Goal: Transaction & Acquisition: Book appointment/travel/reservation

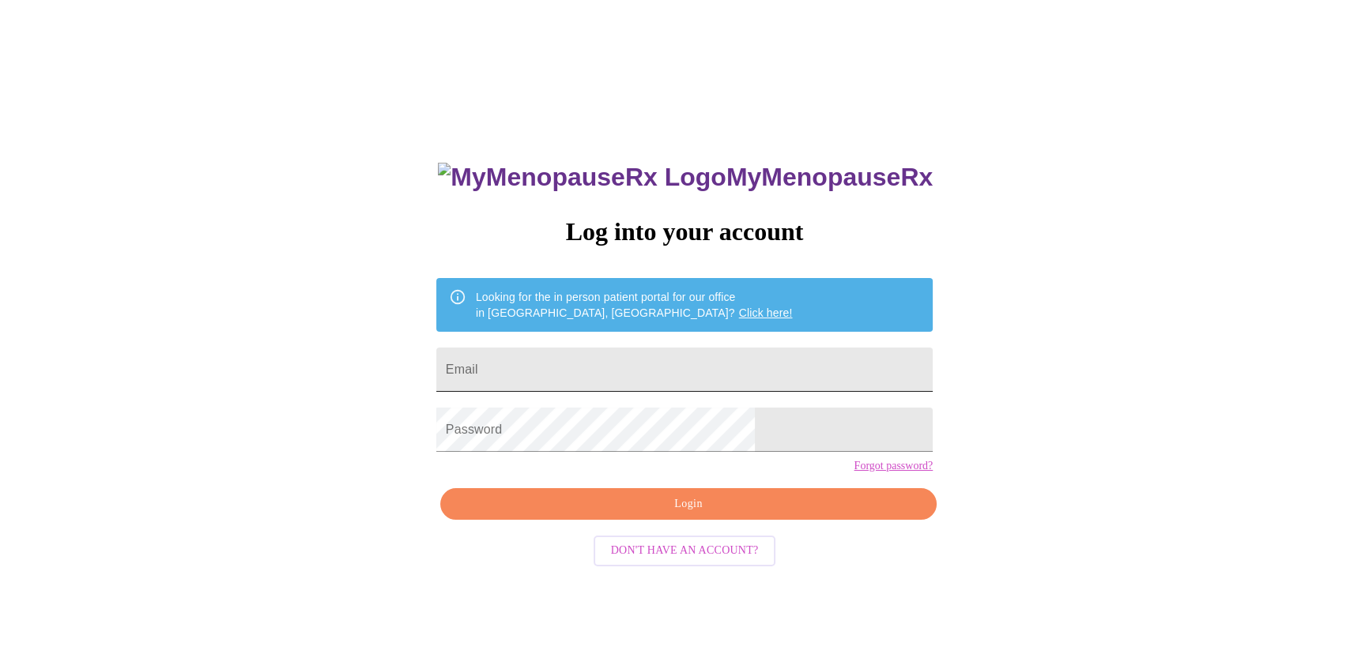
click at [575, 360] on input "Email" at bounding box center [684, 370] width 496 height 44
type input "[EMAIL_ADDRESS][DOMAIN_NAME]"
click at [680, 514] on span "Login" at bounding box center [688, 505] width 460 height 20
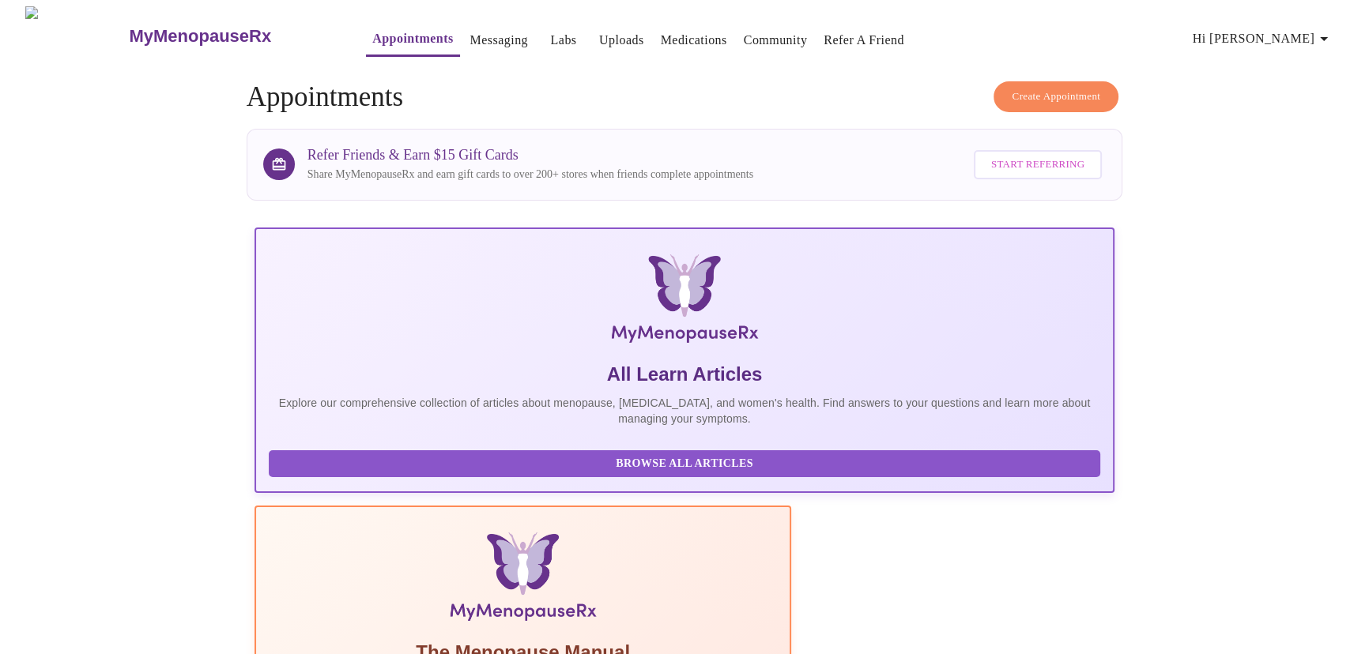
click at [1054, 88] on span "Create Appointment" at bounding box center [1056, 97] width 89 height 18
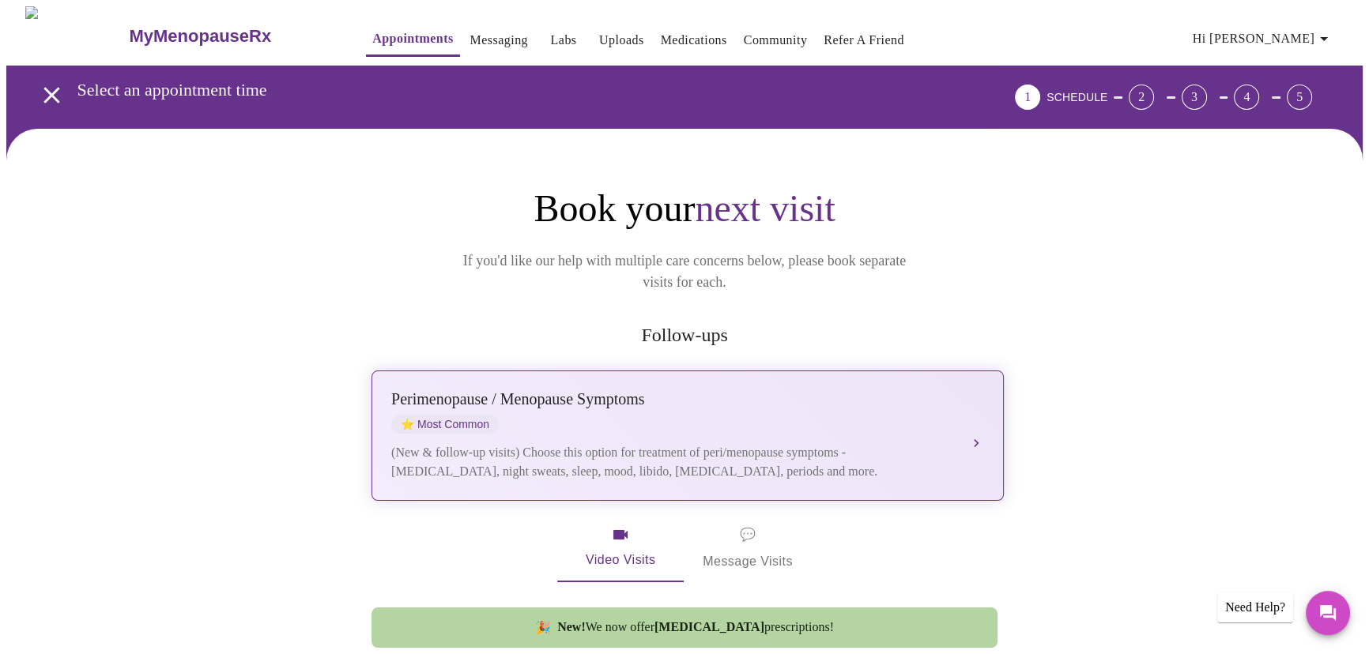
click at [708, 415] on div "[MEDICAL_DATA] / Menopause Symptoms ⭐ Most Common (New & follow-up visits) Choo…" at bounding box center [687, 435] width 593 height 91
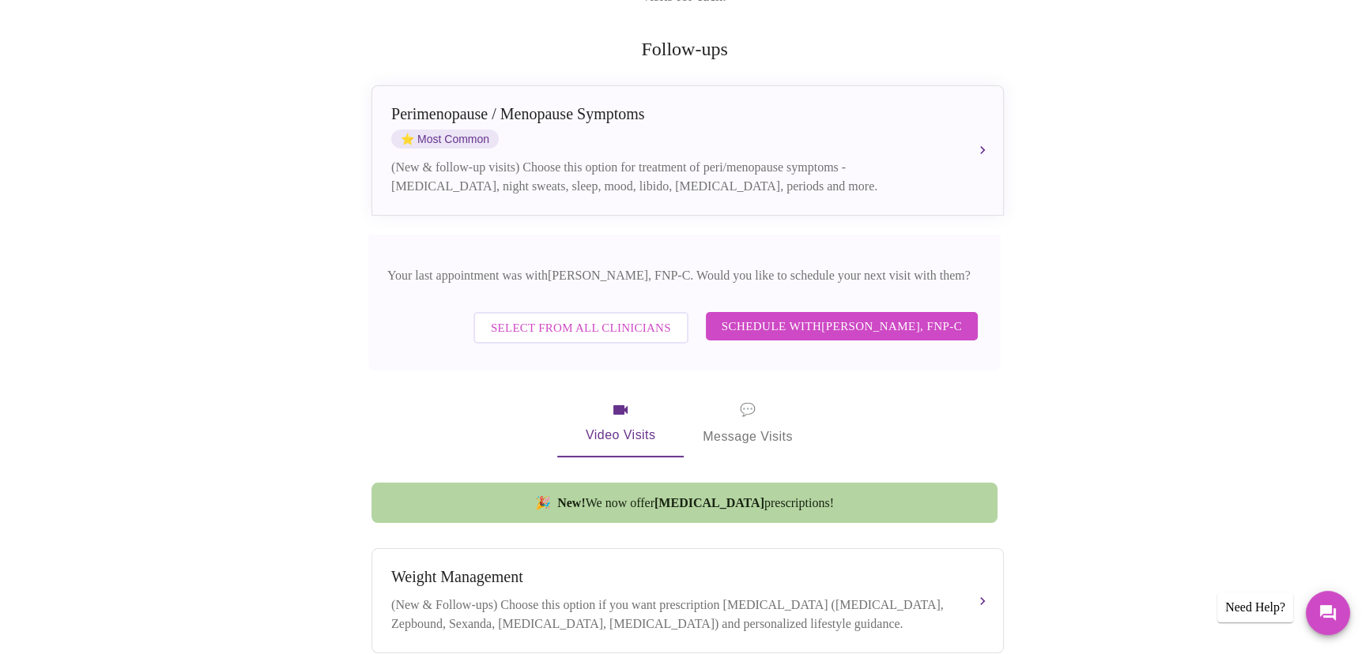
scroll to position [287, 0]
click at [767, 315] on span "Schedule with [PERSON_NAME], FNP-C" at bounding box center [842, 325] width 240 height 21
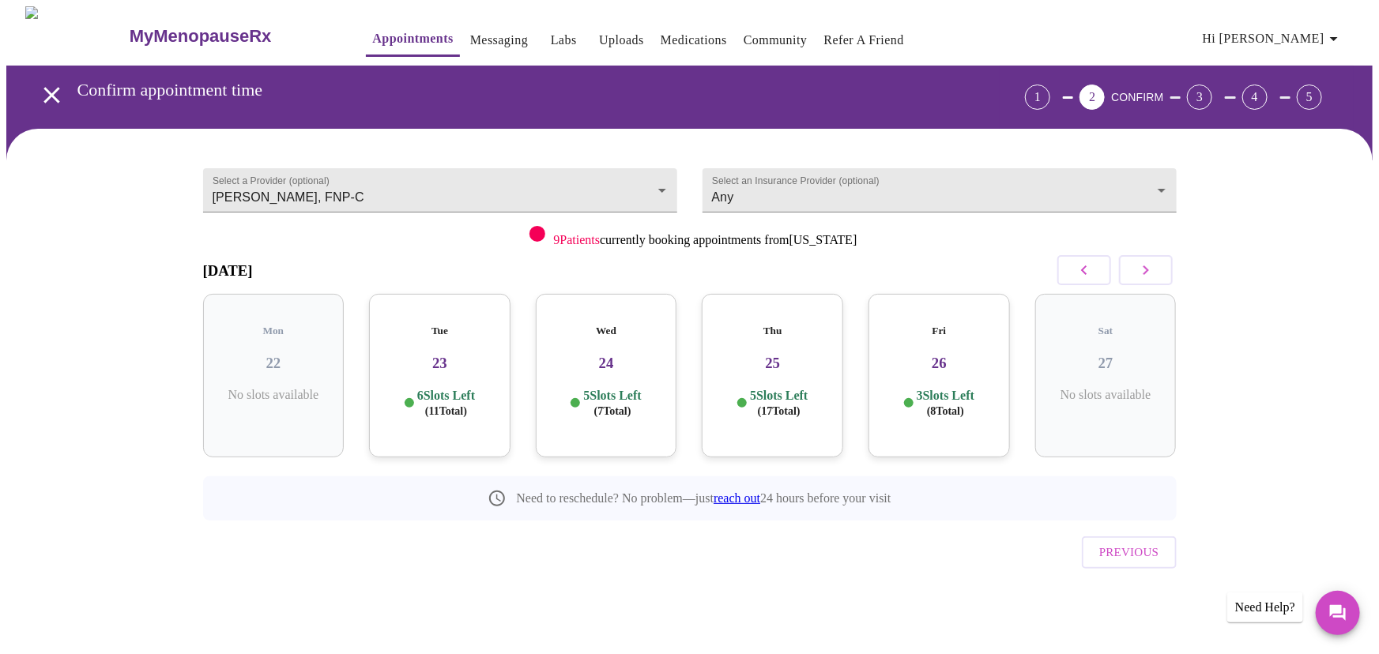
click at [1145, 261] on icon "button" at bounding box center [1145, 270] width 19 height 19
click at [1146, 266] on icon "button" at bounding box center [1145, 270] width 19 height 19
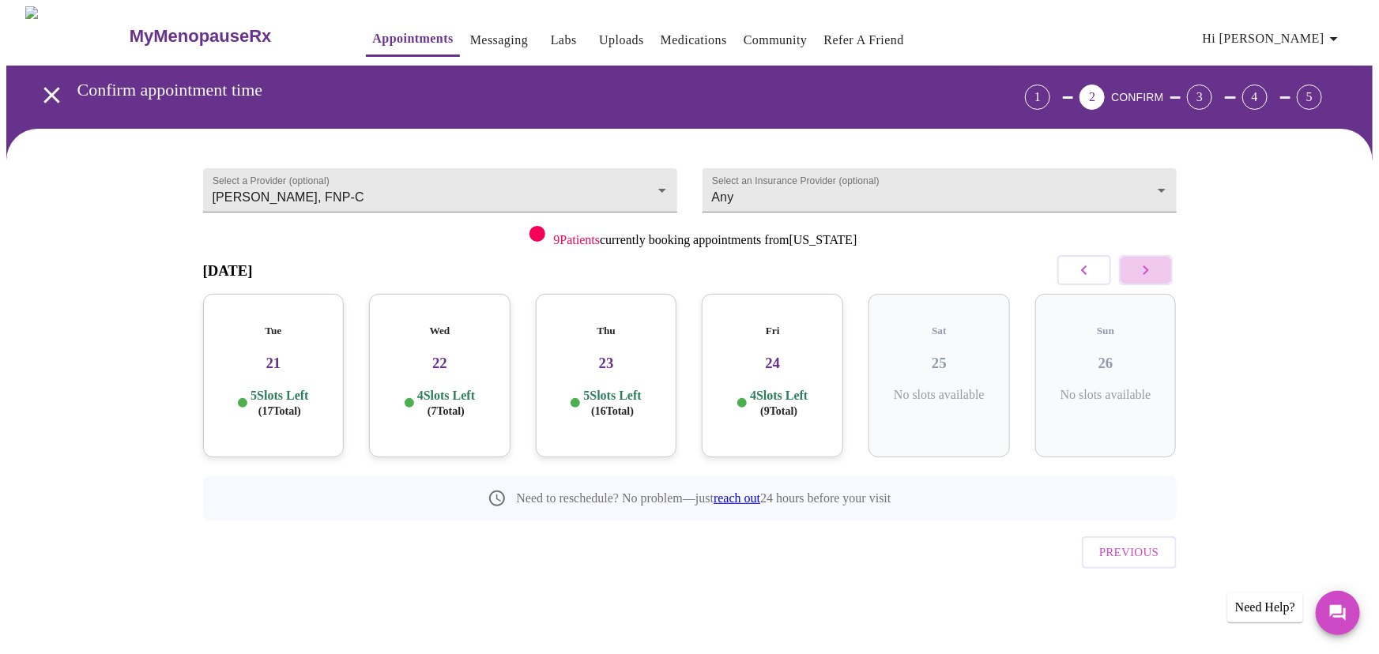
click at [1146, 266] on icon "button" at bounding box center [1145, 270] width 19 height 19
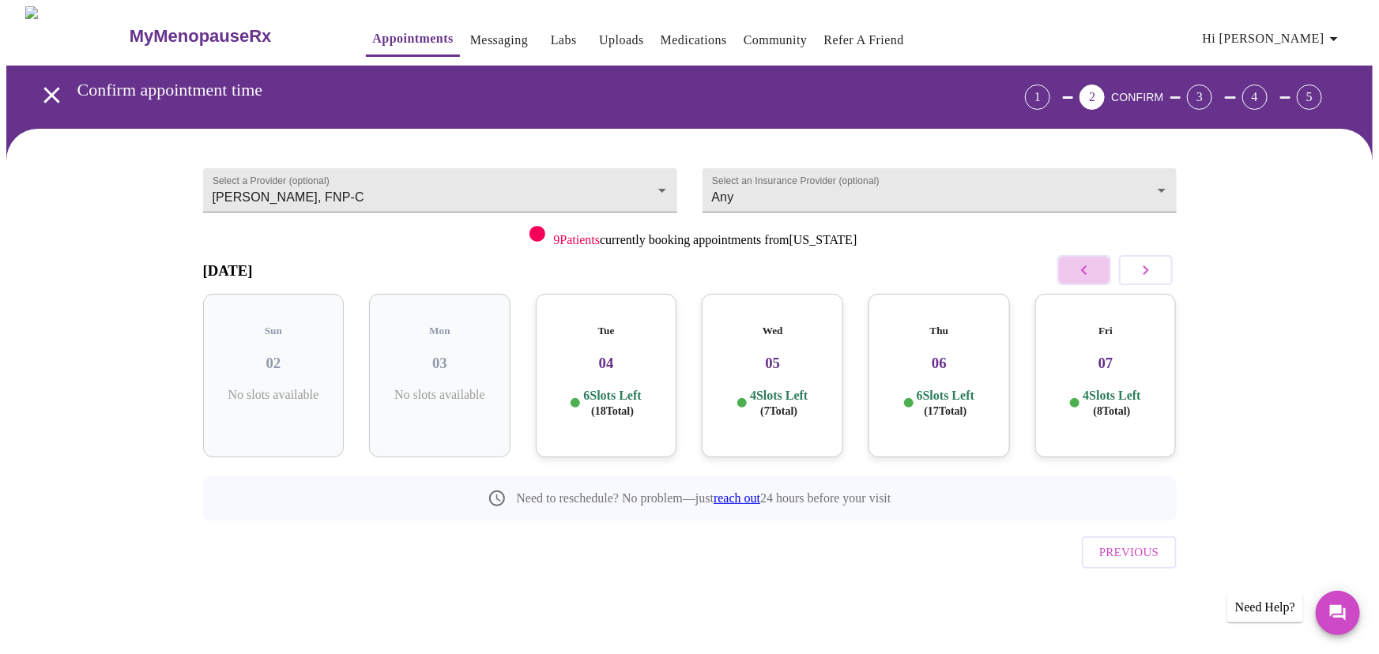
click at [1076, 266] on icon "button" at bounding box center [1084, 270] width 19 height 19
click at [434, 355] on h3 "28" at bounding box center [440, 363] width 116 height 17
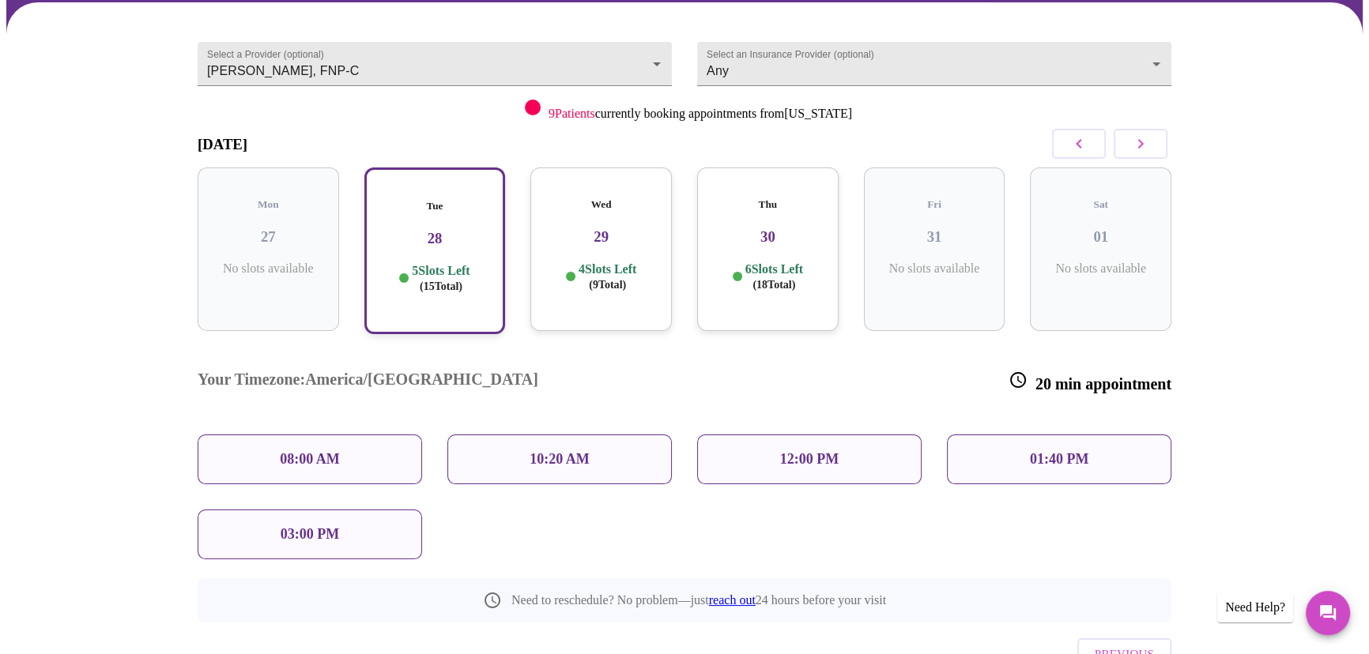
scroll to position [143, 0]
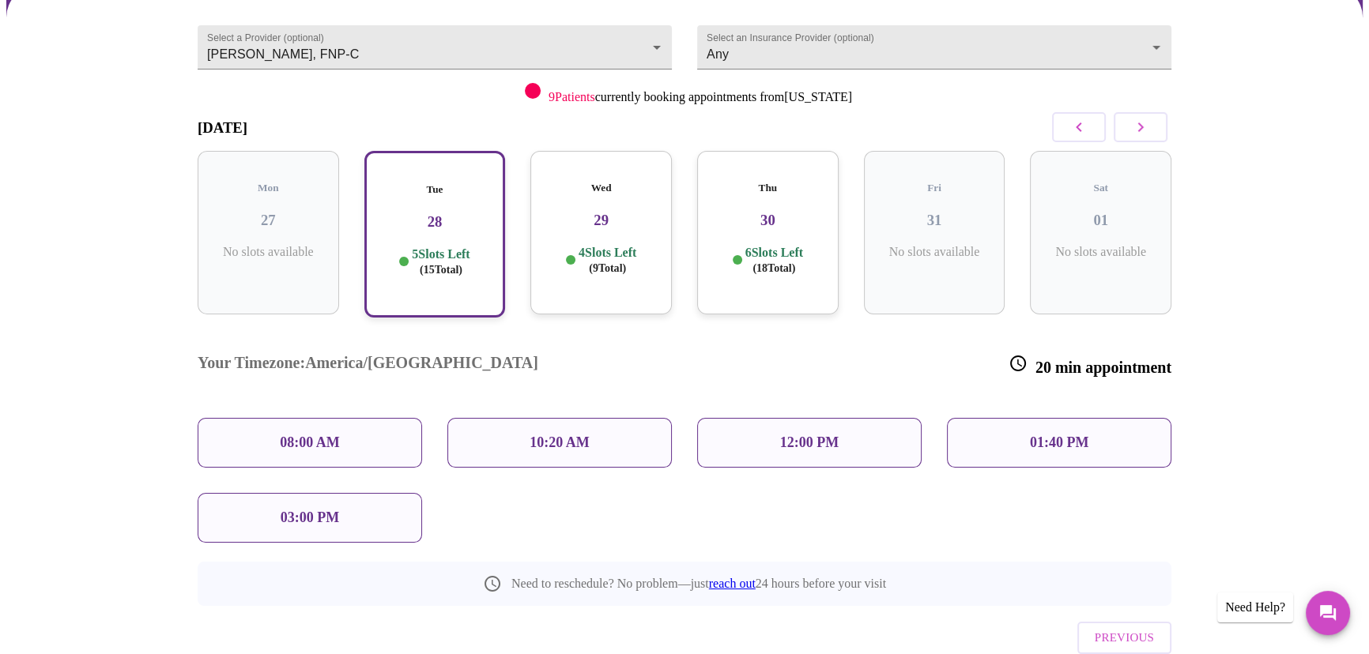
click at [538, 435] on p "10:20 AM" at bounding box center [559, 443] width 60 height 17
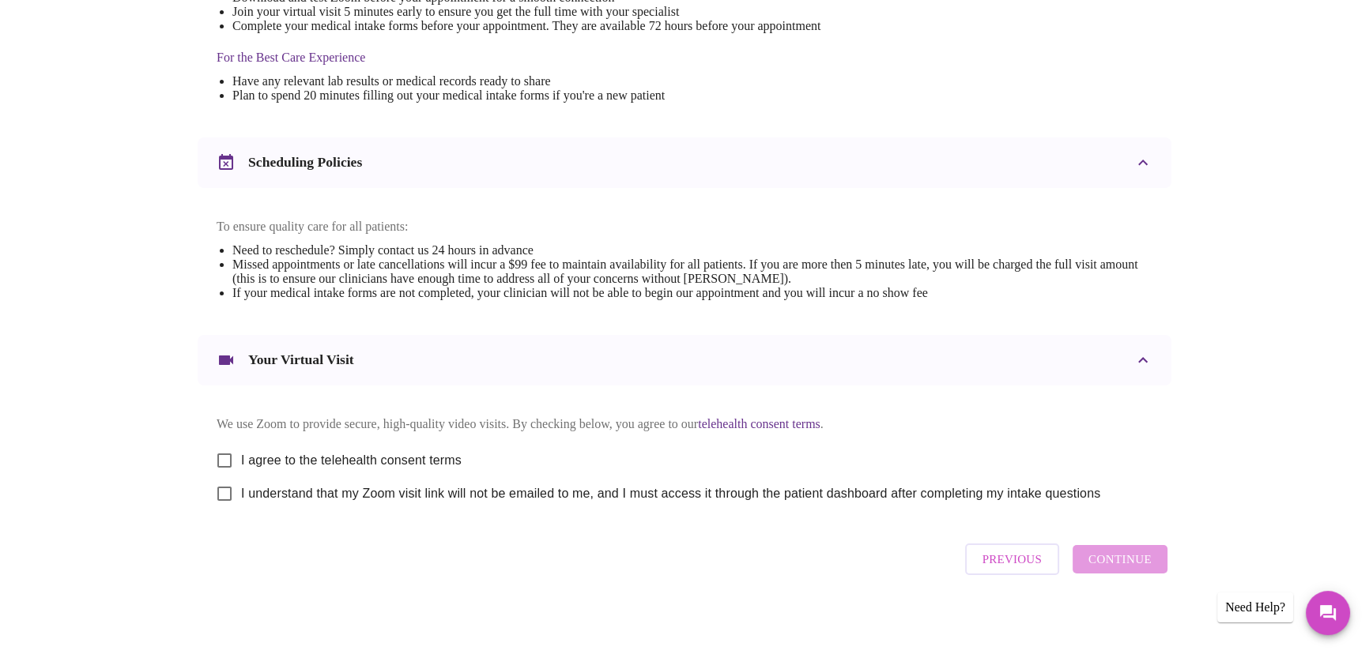
scroll to position [490, 0]
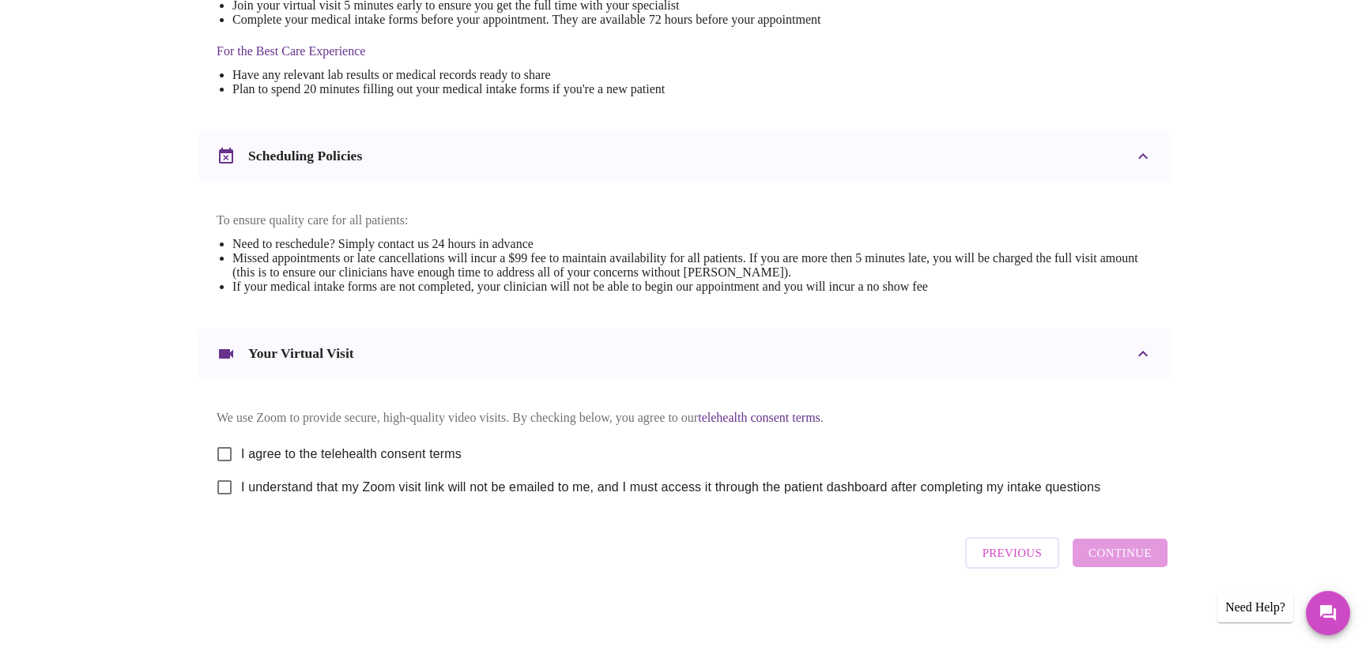
click at [221, 450] on input "I agree to the telehealth consent terms" at bounding box center [224, 454] width 33 height 33
checkbox input "true"
click at [217, 485] on input "I understand that my Zoom visit link will not be emailed to me, and I must acce…" at bounding box center [224, 487] width 33 height 33
checkbox input "true"
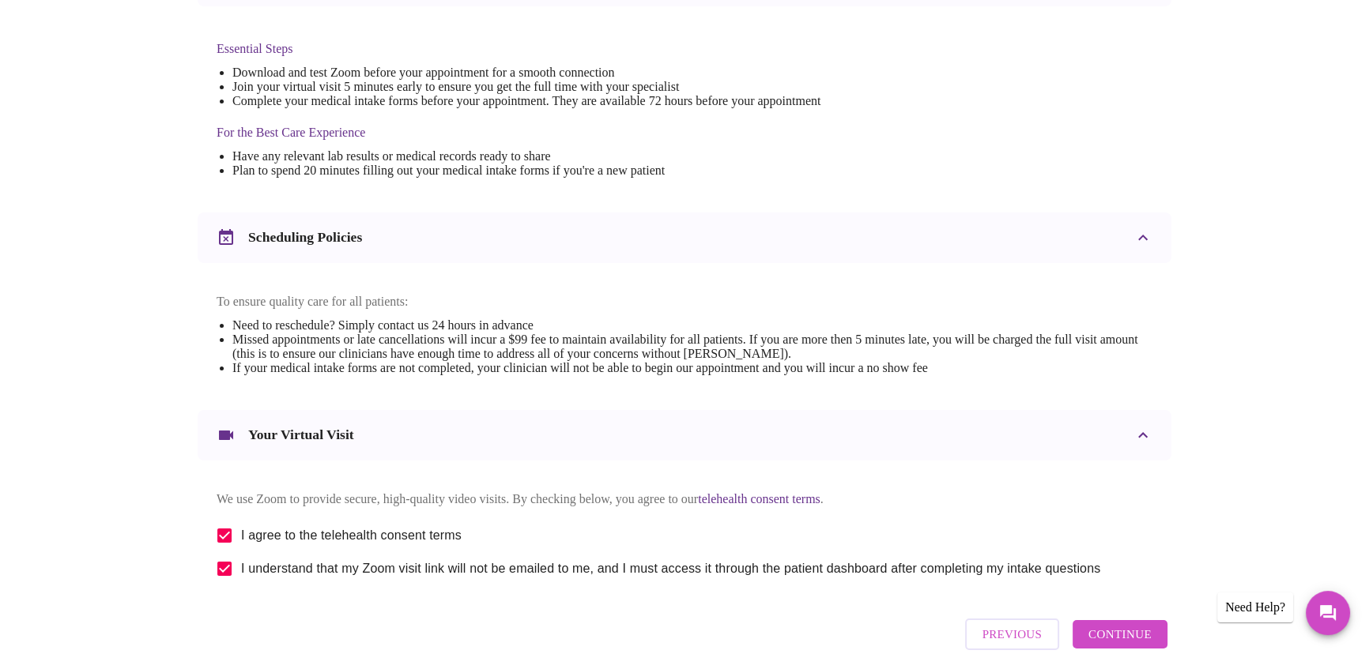
scroll to position [419, 0]
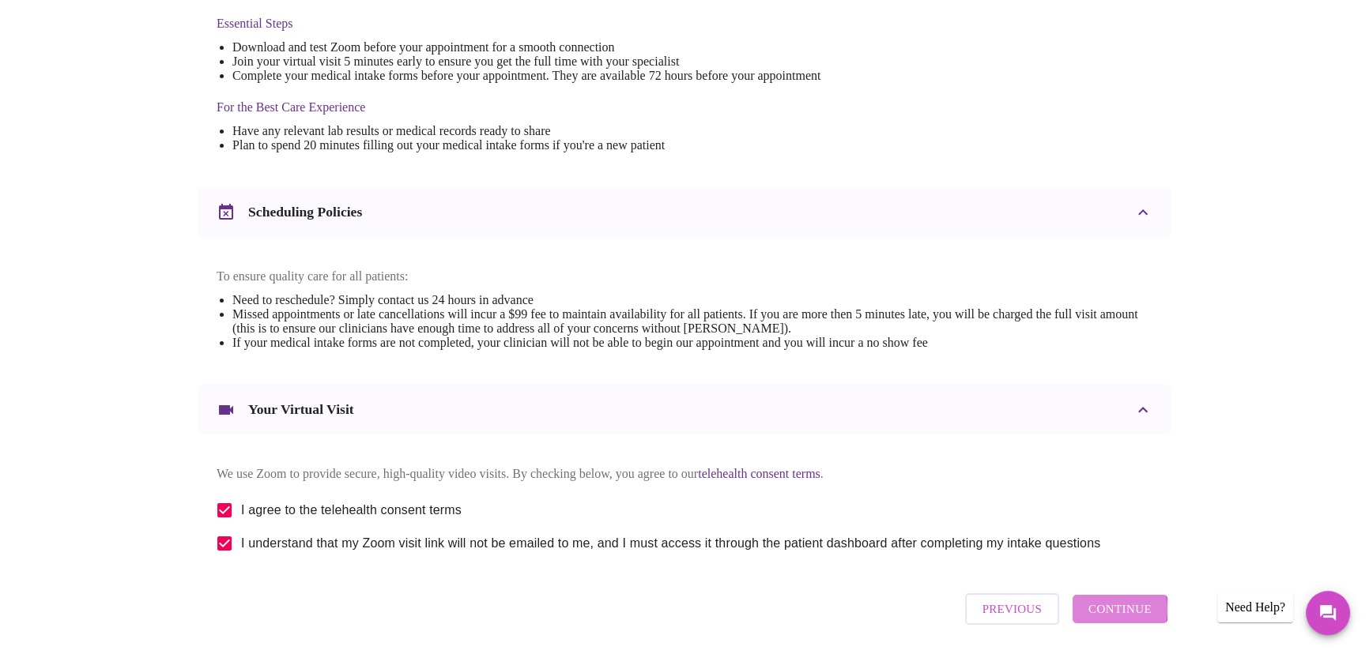
click at [1113, 620] on span "Continue" at bounding box center [1119, 609] width 63 height 21
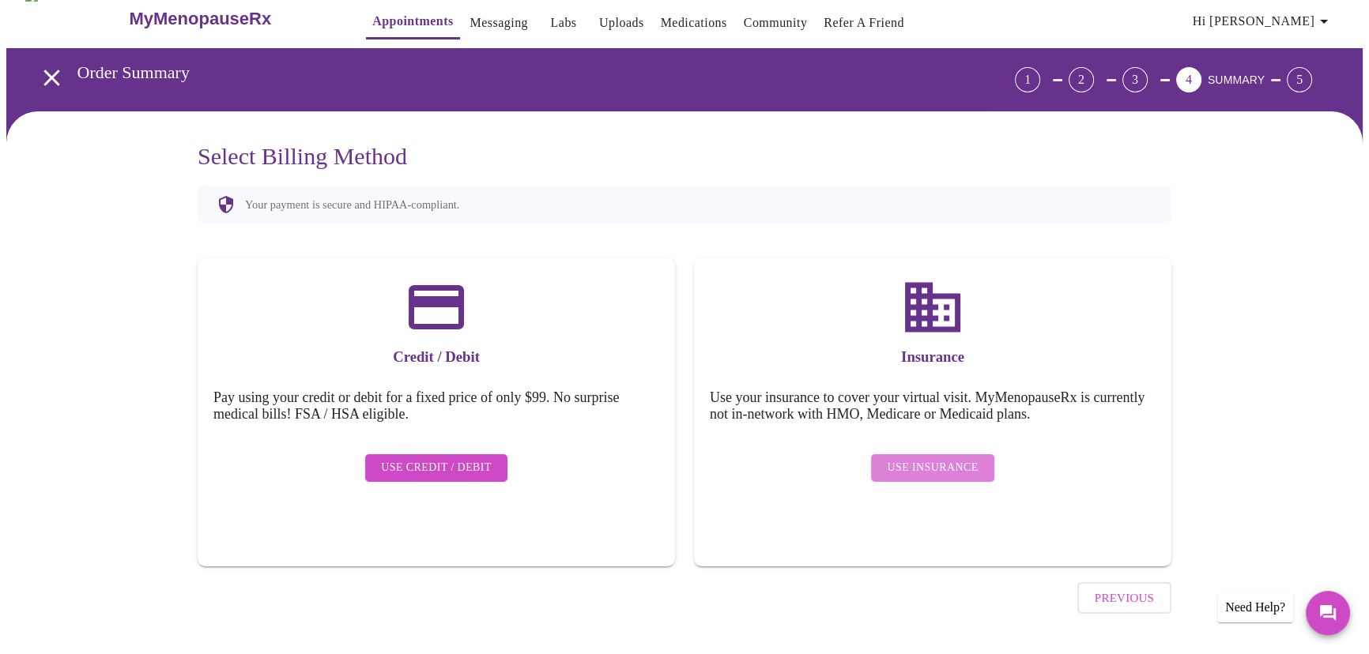
click at [945, 458] on span "Use Insurance" at bounding box center [932, 468] width 91 height 20
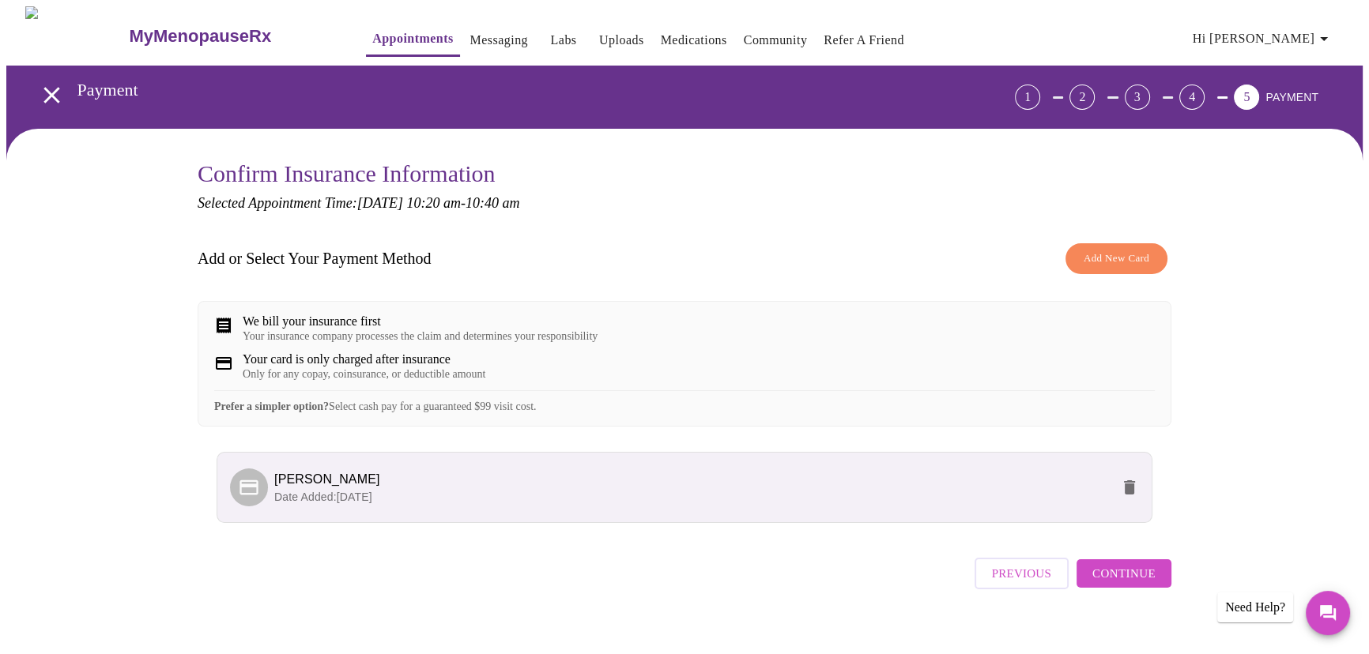
scroll to position [32, 0]
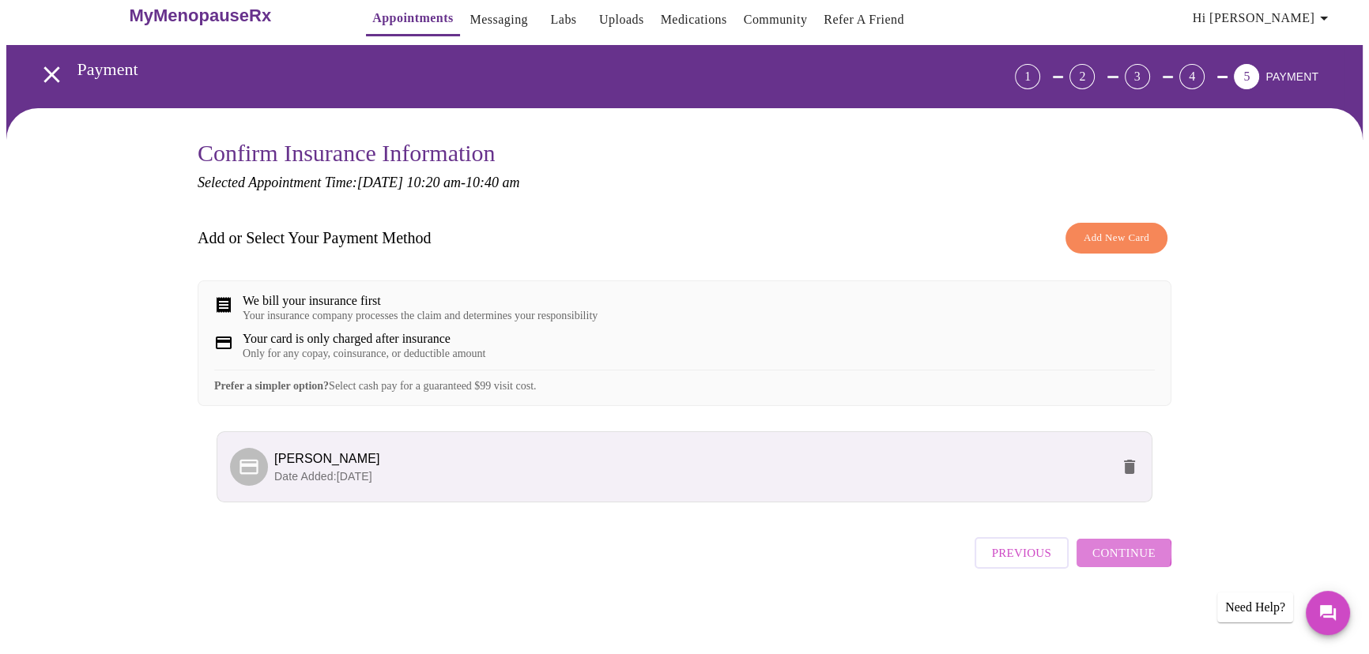
click at [1115, 559] on span "Continue" at bounding box center [1123, 553] width 63 height 21
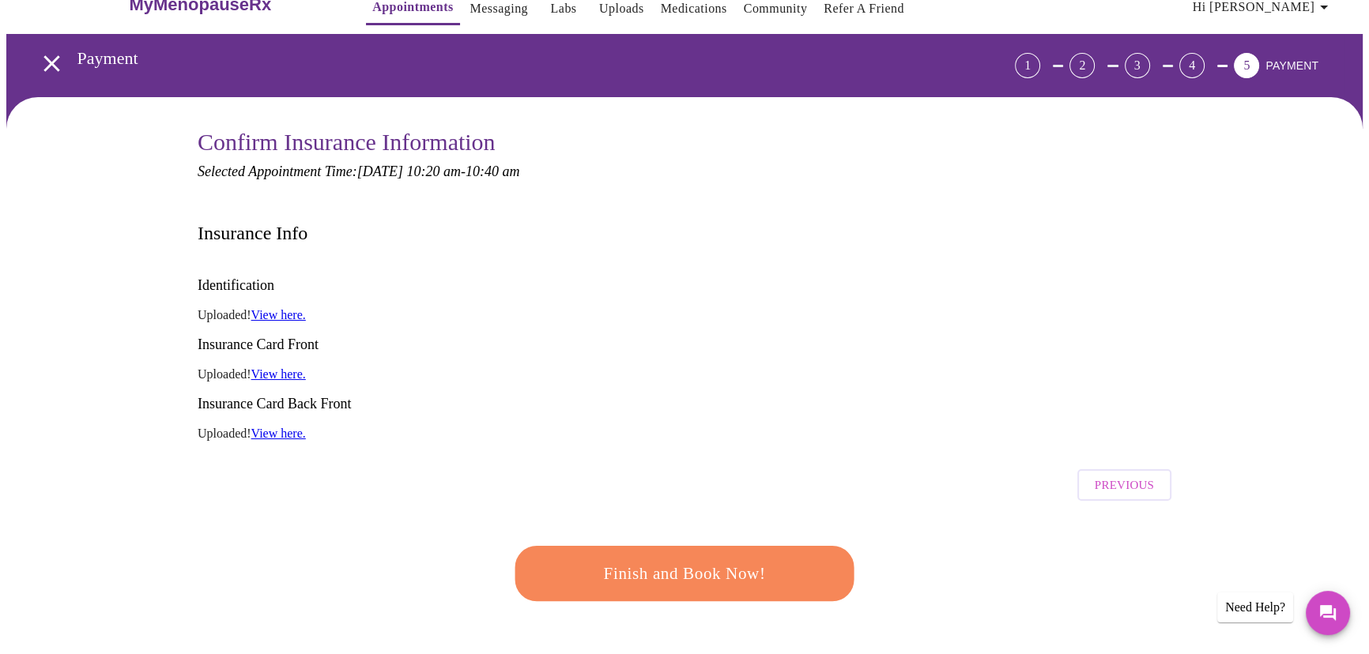
click at [705, 560] on span "Finish and Book Now!" at bounding box center [684, 574] width 292 height 29
